Goal: Task Accomplishment & Management: Manage account settings

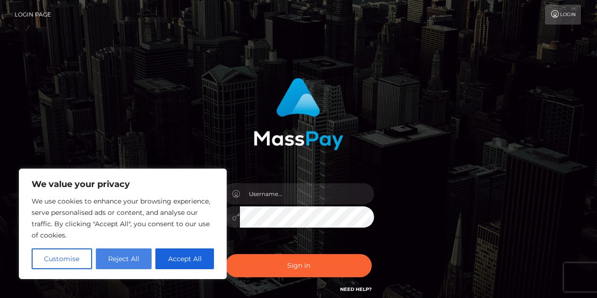
click at [129, 256] on button "Reject All" at bounding box center [124, 258] width 56 height 21
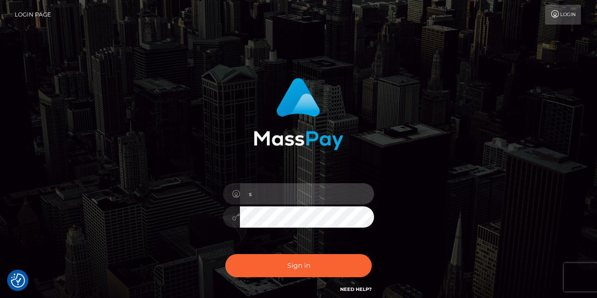
click at [263, 199] on input "s" at bounding box center [307, 193] width 134 height 21
type input "[EMAIL_ADDRESS][DOMAIN_NAME]"
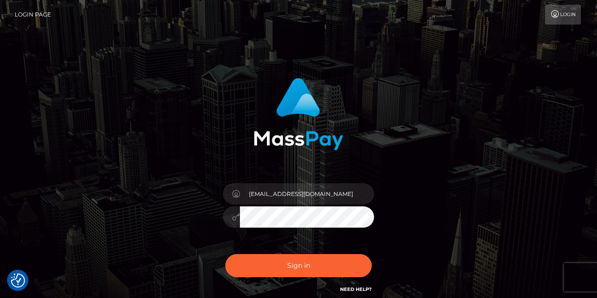
click at [225, 254] on button "Sign in" at bounding box center [298, 265] width 146 height 23
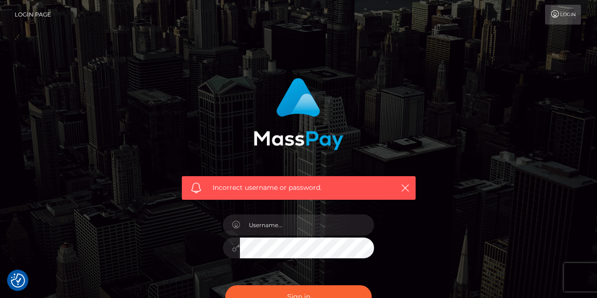
scroll to position [115, 0]
